Goal: Transaction & Acquisition: Purchase product/service

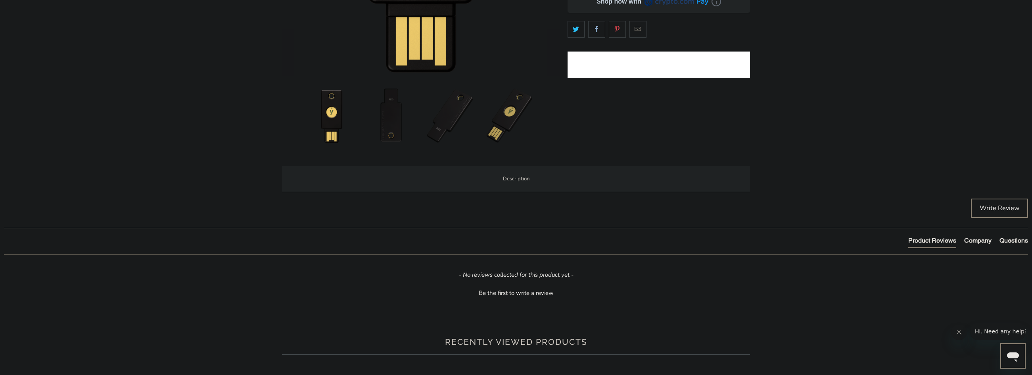
scroll to position [278, 0]
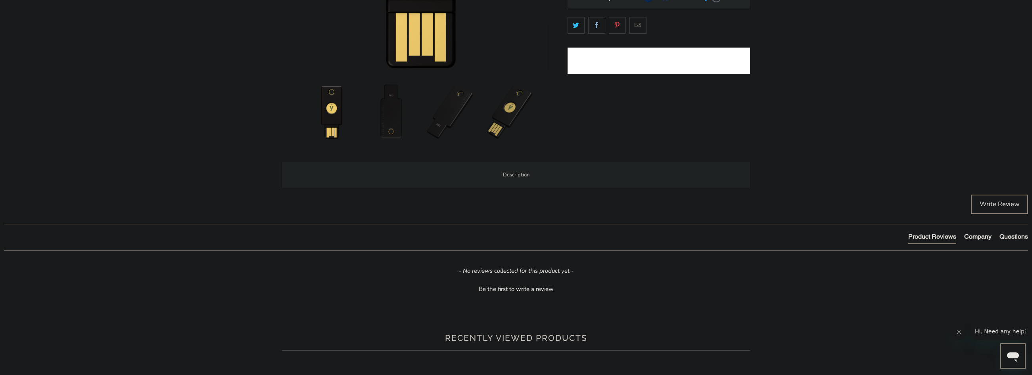
click at [0, 0] on span "Specifications" at bounding box center [0, 0] width 0 height 0
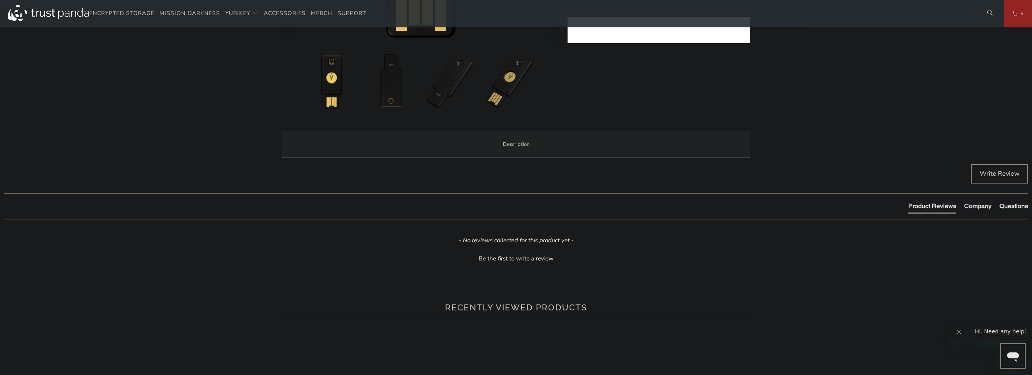
scroll to position [317, 0]
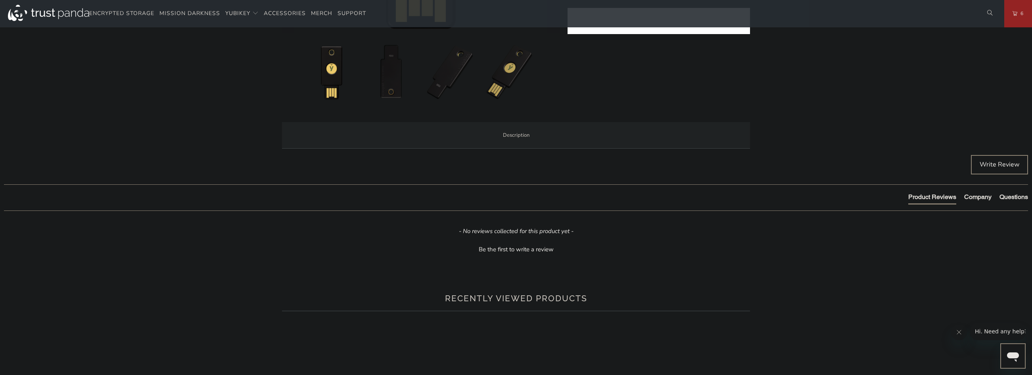
click at [0, 0] on li "Enterprise and Government" at bounding box center [0, 0] width 0 height 0
drag, startPoint x: 321, startPoint y: 214, endPoint x: 357, endPoint y: 216, distance: 35.7
click at [0, 0] on div "Overview Specifications Enterprise and Government Local Service & Support Overv…" at bounding box center [0, 0] width 0 height 0
drag, startPoint x: 357, startPoint y: 216, endPoint x: 379, endPoint y: 219, distance: 22.0
click at [0, 0] on p "Planning to deploy more than 200 YubiKeys in a 12 month period? Our sales team …" at bounding box center [0, 0] width 0 height 0
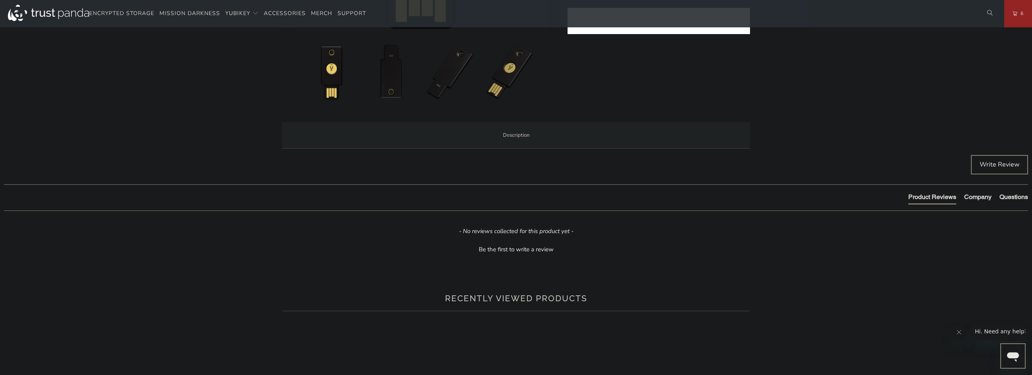
click at [0, 0] on p "Planning to deploy more than 200 YubiKeys in a 12 month period? Our sales team …" at bounding box center [0, 0] width 0 height 0
click at [0, 0] on span "Local Service & Support" at bounding box center [0, 0] width 0 height 0
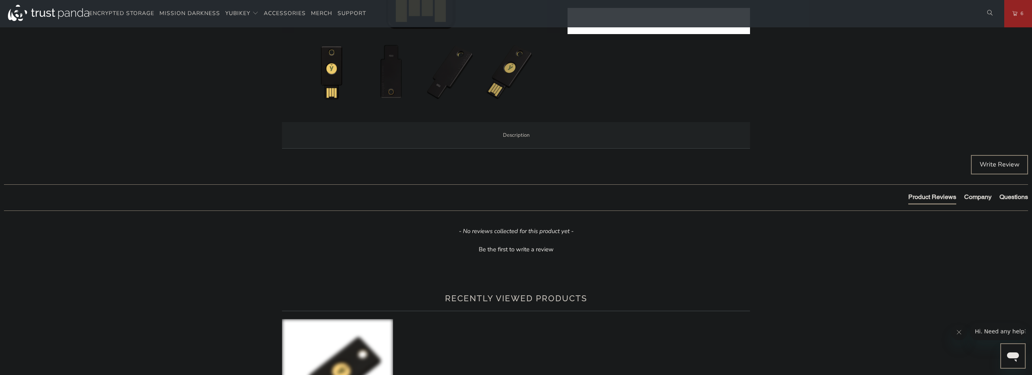
click at [0, 0] on span "Enterprise and Government" at bounding box center [0, 0] width 0 height 0
click at [0, 0] on span "Local Service & Support" at bounding box center [0, 0] width 0 height 0
click at [0, 0] on div "When you buy your YubiKey at Trust Panda, you're not just buying from Australia…" at bounding box center [0, 0] width 0 height 0
click at [0, 0] on li "Enterprise and Government" at bounding box center [0, 0] width 0 height 0
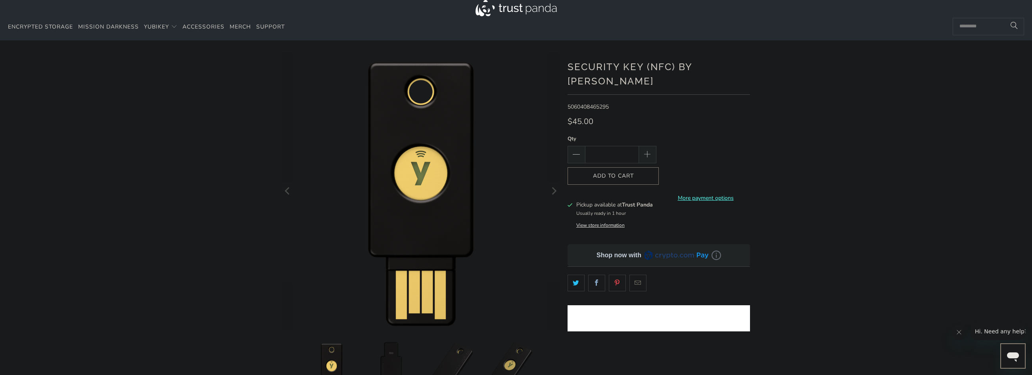
scroll to position [0, 0]
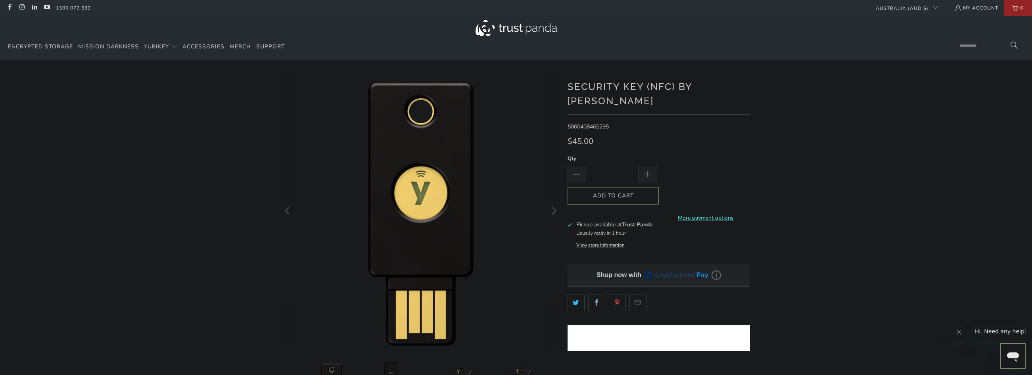
click at [602, 166] on input "*" at bounding box center [612, 174] width 54 height 17
type input "*"
click at [821, 139] on div "*" at bounding box center [516, 272] width 1032 height 400
click at [1021, 7] on span "6" at bounding box center [1022, 8] width 7 height 16
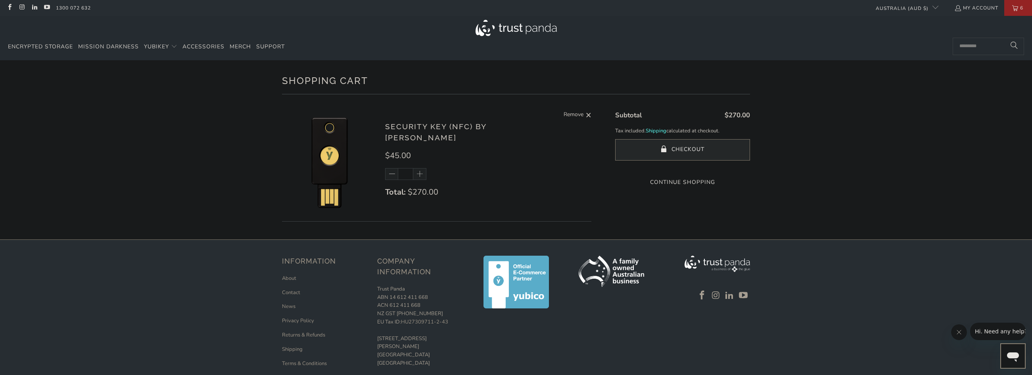
drag, startPoint x: 723, startPoint y: 115, endPoint x: 756, endPoint y: 113, distance: 33.4
click at [755, 112] on div "Shopping Cart There are no items in your cart. Continue Shopping Security Key (…" at bounding box center [516, 149] width 1032 height 179
drag, startPoint x: 756, startPoint y: 113, endPoint x: 767, endPoint y: 125, distance: 17.1
click at [767, 125] on div "Shopping Cart There are no items in your cart. Continue Shopping Security Key (…" at bounding box center [516, 149] width 1032 height 179
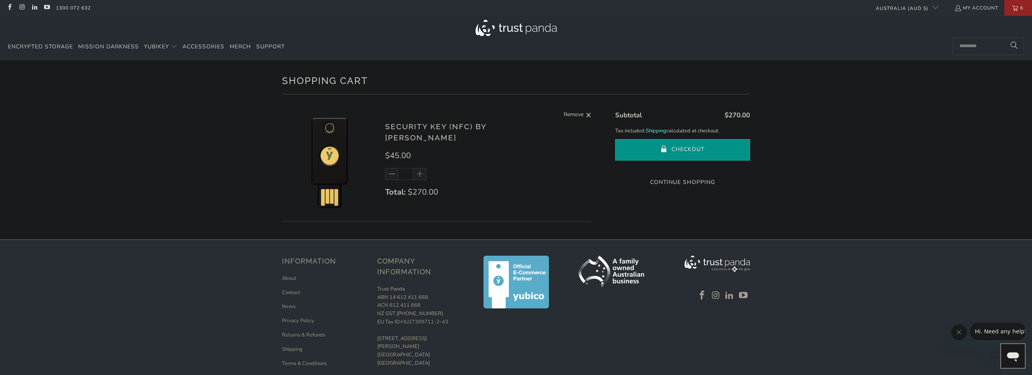
click at [685, 152] on button "Checkout" at bounding box center [682, 149] width 135 height 21
